Goal: Task Accomplishment & Management: Manage account settings

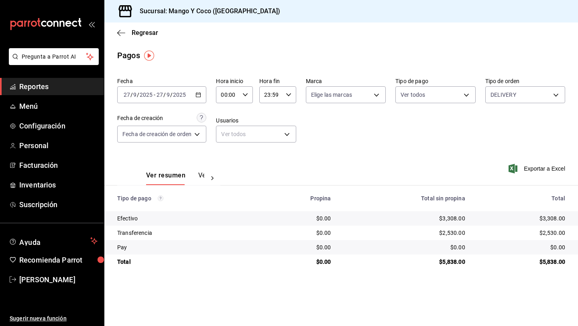
click at [493, 84] on div "DELIVERY 5d557e33-8e3b-4e7a-adf0-e2d1449f445d" at bounding box center [525, 93] width 80 height 20
click at [497, 92] on body "Pregunta a Parrot AI Reportes Menú Configuración Personal Facturación Inventari…" at bounding box center [289, 163] width 578 height 326
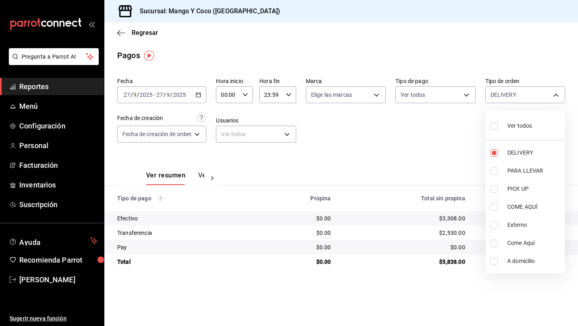
click at [491, 126] on input "checkbox" at bounding box center [493, 125] width 7 height 7
checkbox input "true"
type input "5d557e33-8e3b-4e7a-adf0-e2d1449f445d,e47f4cf5-f69b-47dd-93b4-00143df15fe9,27a36…"
checkbox input "true"
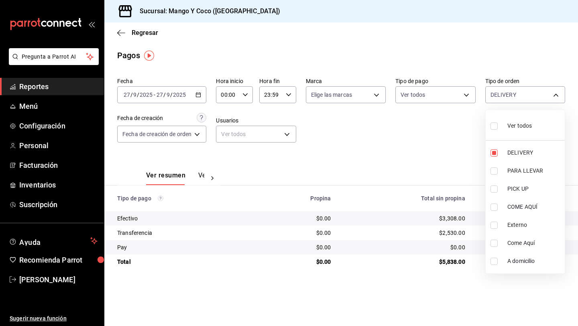
checkbox input "true"
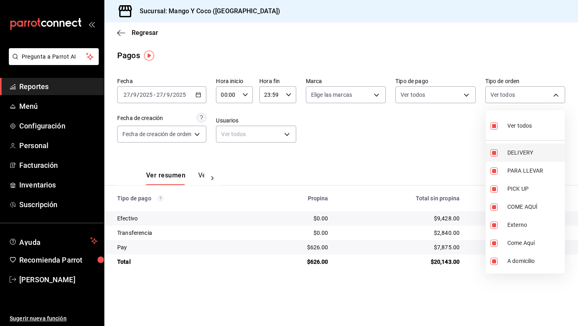
click at [494, 152] on input "checkbox" at bounding box center [493, 152] width 7 height 7
checkbox input "false"
type input "e47f4cf5-f69b-47dd-93b4-00143df15fe9,27a364d8-6312-4869-99a1-f3fb819ac42e,71ca7…"
checkbox input "false"
click at [412, 135] on div at bounding box center [289, 163] width 578 height 326
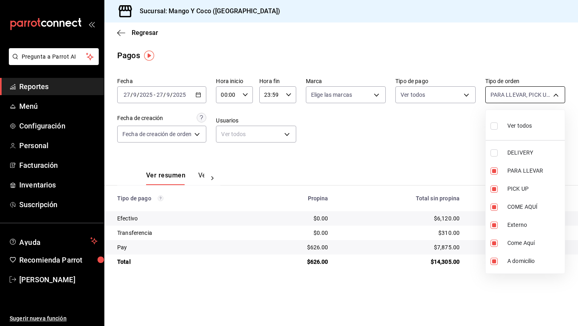
click at [510, 95] on body "Pregunta a Parrot AI Reportes Menú Configuración Personal Facturación Inventari…" at bounding box center [289, 163] width 578 height 326
click at [510, 95] on div at bounding box center [289, 163] width 578 height 326
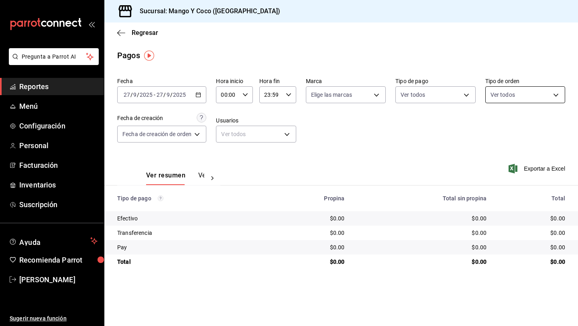
click at [499, 91] on body "Pregunta a Parrot AI Reportes Menú Configuración Personal Facturación Inventari…" at bounding box center [289, 163] width 578 height 326
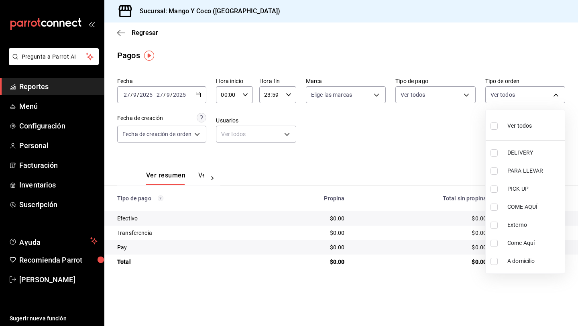
click at [497, 128] on input "checkbox" at bounding box center [493, 125] width 7 height 7
checkbox input "true"
type input "5d557e33-8e3b-4e7a-adf0-e2d1449f445d,e47f4cf5-f69b-47dd-93b4-00143df15fe9,27a36…"
checkbox input "true"
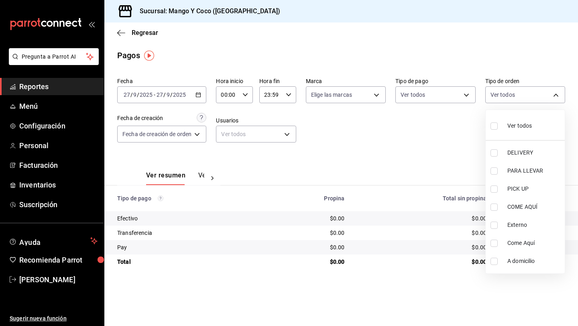
checkbox input "true"
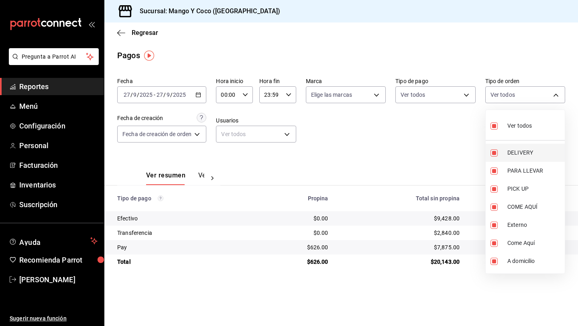
click at [495, 152] on input "checkbox" at bounding box center [493, 152] width 7 height 7
checkbox input "false"
type input "e47f4cf5-f69b-47dd-93b4-00143df15fe9,27a364d8-6312-4869-99a1-f3fb819ac42e,71ca7…"
checkbox input "false"
click at [425, 148] on div at bounding box center [289, 163] width 578 height 326
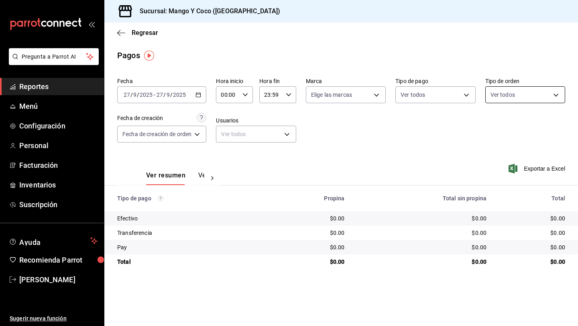
click at [505, 96] on body "Pregunta a Parrot AI Reportes Menú Configuración Personal Facturación Inventari…" at bounding box center [289, 163] width 578 height 326
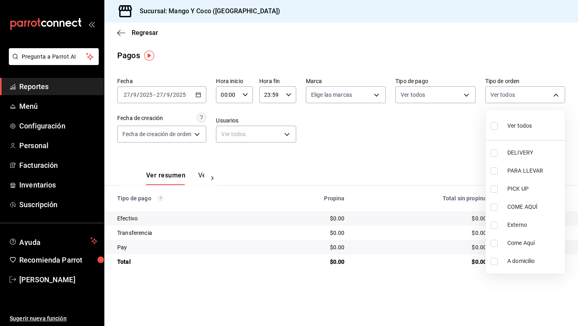
click at [494, 124] on input "checkbox" at bounding box center [493, 125] width 7 height 7
checkbox input "true"
type input "5d557e33-8e3b-4e7a-adf0-e2d1449f445d,e47f4cf5-f69b-47dd-93b4-00143df15fe9,27a36…"
checkbox input "true"
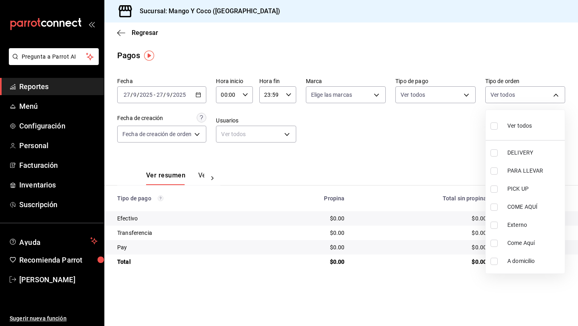
checkbox input "true"
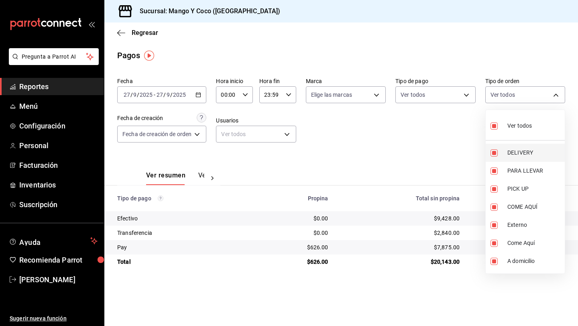
click at [495, 153] on input "checkbox" at bounding box center [493, 152] width 7 height 7
checkbox input "false"
type input "e47f4cf5-f69b-47dd-93b4-00143df15fe9,27a364d8-6312-4869-99a1-f3fb819ac42e,71ca7…"
checkbox input "false"
click at [377, 148] on div at bounding box center [289, 163] width 578 height 326
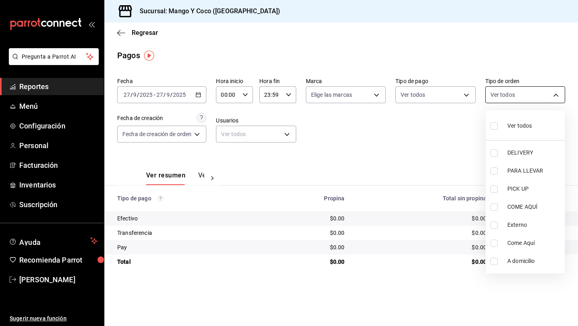
click at [536, 93] on body "Pregunta a Parrot AI Reportes Menú Configuración Personal Facturación Inventari…" at bounding box center [289, 163] width 578 height 326
click at [490, 125] on input "checkbox" at bounding box center [493, 125] width 7 height 7
checkbox input "true"
type input "5d557e33-8e3b-4e7a-adf0-e2d1449f445d,e47f4cf5-f69b-47dd-93b4-00143df15fe9,27a36…"
checkbox input "true"
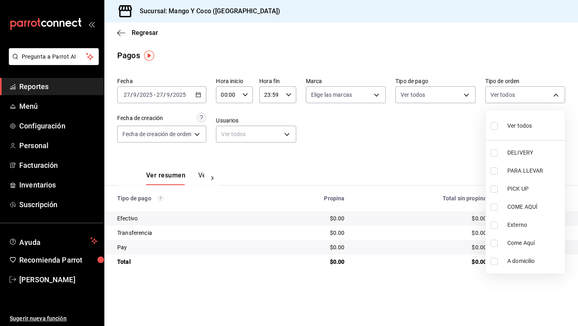
checkbox input "true"
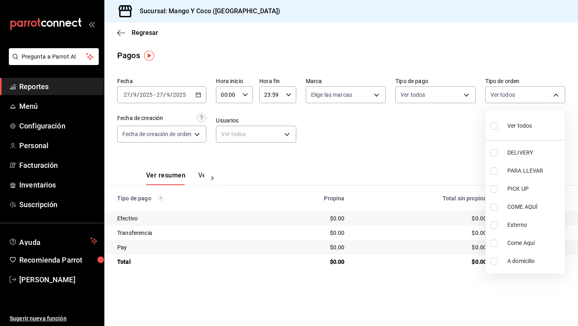
checkbox input "true"
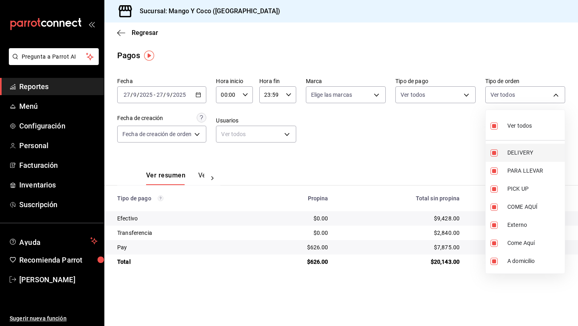
click at [493, 152] on input "checkbox" at bounding box center [493, 152] width 7 height 7
checkbox input "false"
type input "e47f4cf5-f69b-47dd-93b4-00143df15fe9,27a364d8-6312-4869-99a1-f3fb819ac42e,71ca7…"
checkbox input "false"
click at [410, 144] on div at bounding box center [289, 163] width 578 height 326
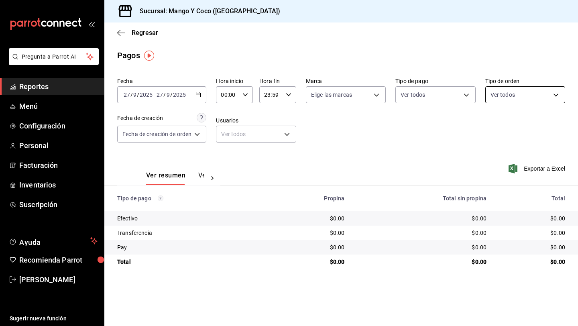
click at [508, 88] on body "Pregunta a Parrot AI Reportes Menú Configuración Personal Facturación Inventari…" at bounding box center [289, 163] width 578 height 326
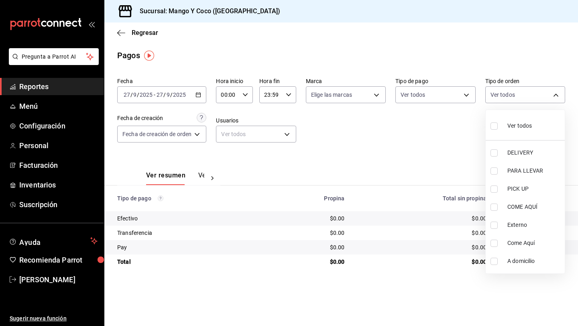
click at [498, 126] on label at bounding box center [495, 126] width 10 height 12
click at [497, 126] on input "checkbox" at bounding box center [493, 125] width 7 height 7
checkbox input "false"
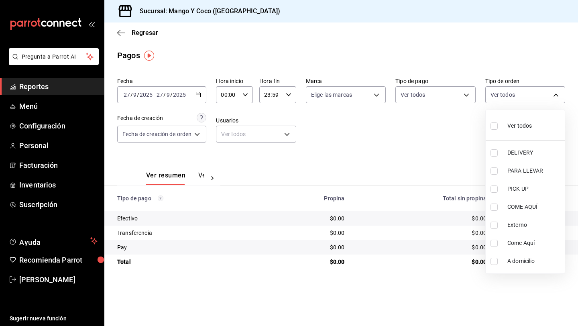
checkbox input "false"
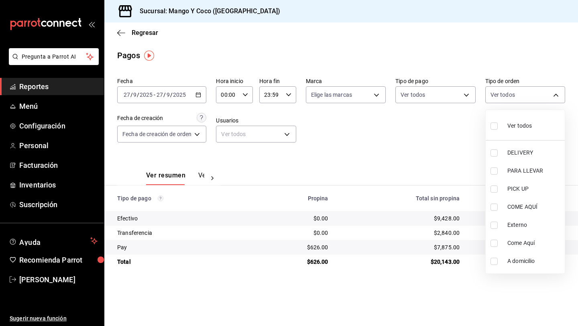
click at [495, 128] on input "checkbox" at bounding box center [493, 125] width 7 height 7
checkbox input "true"
type input "5d557e33-8e3b-4e7a-adf0-e2d1449f445d,e47f4cf5-f69b-47dd-93b4-00143df15fe9,27a36…"
checkbox input "true"
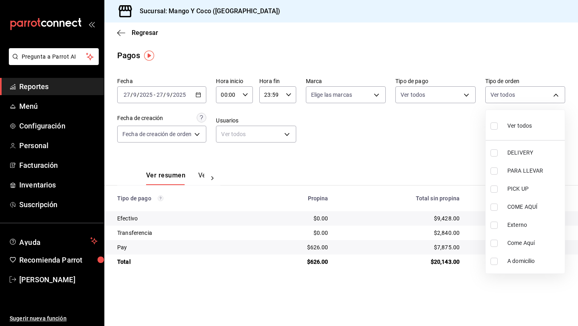
checkbox input "true"
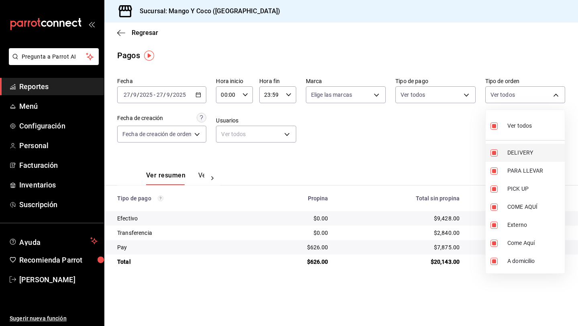
click at [495, 152] on input "checkbox" at bounding box center [493, 152] width 7 height 7
checkbox input "false"
type input "e47f4cf5-f69b-47dd-93b4-00143df15fe9,27a364d8-6312-4869-99a1-f3fb819ac42e,71ca7…"
checkbox input "false"
click at [432, 143] on div at bounding box center [289, 163] width 578 height 326
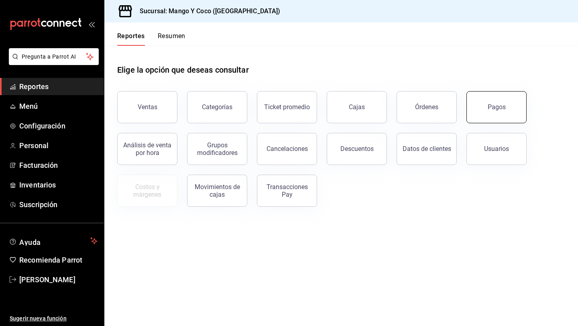
click at [490, 105] on div "Pagos" at bounding box center [496, 107] width 18 height 8
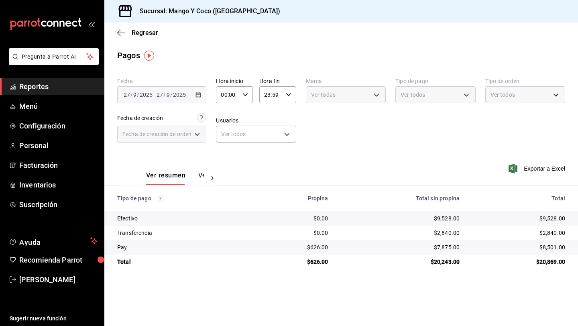
click at [514, 96] on span "Ver todos" at bounding box center [502, 95] width 24 height 8
click at [543, 97] on body "Pregunta a Parrot AI Reportes Menú Configuración Personal Facturación Inventari…" at bounding box center [289, 163] width 578 height 326
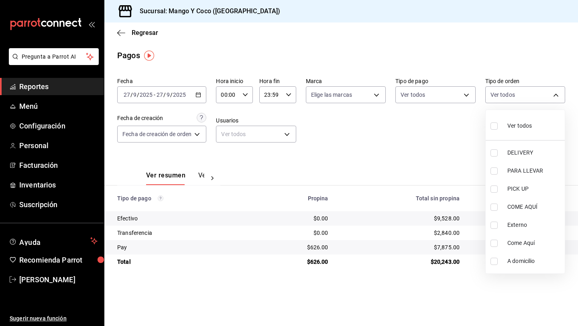
click at [497, 124] on input "checkbox" at bounding box center [493, 125] width 7 height 7
checkbox input "true"
type input "5d557e33-8e3b-4e7a-adf0-e2d1449f445d,e47f4cf5-f69b-47dd-93b4-00143df15fe9,27a36…"
checkbox input "true"
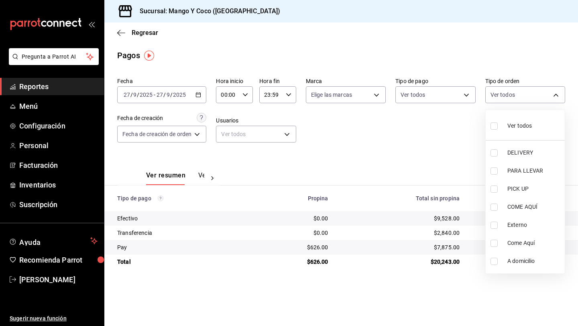
checkbox input "true"
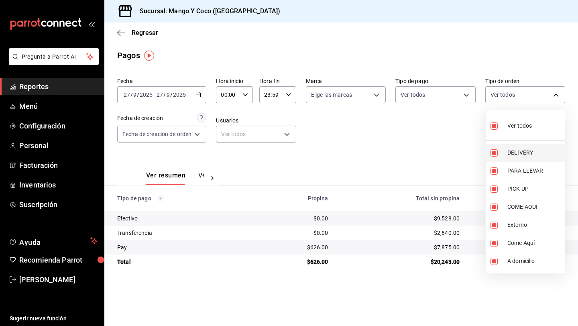
click at [494, 153] on input "checkbox" at bounding box center [493, 152] width 7 height 7
checkbox input "false"
type input "e47f4cf5-f69b-47dd-93b4-00143df15fe9,27a364d8-6312-4869-99a1-f3fb819ac42e,71ca7…"
checkbox input "false"
click at [408, 144] on div at bounding box center [289, 163] width 578 height 326
